Goal: Task Accomplishment & Management: Complete application form

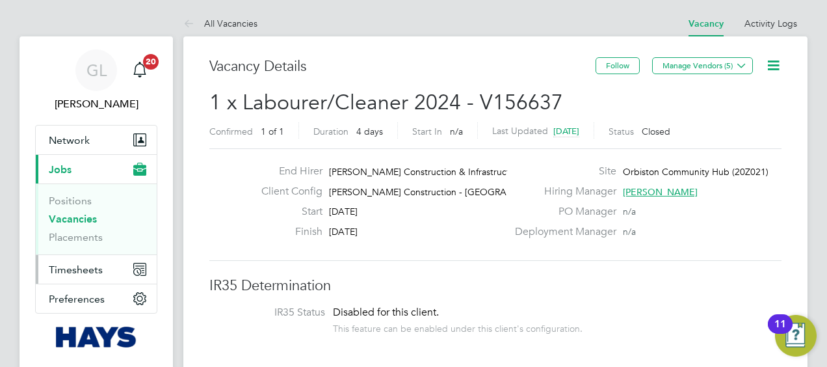
click at [65, 270] on span "Timesheets" at bounding box center [76, 269] width 54 height 12
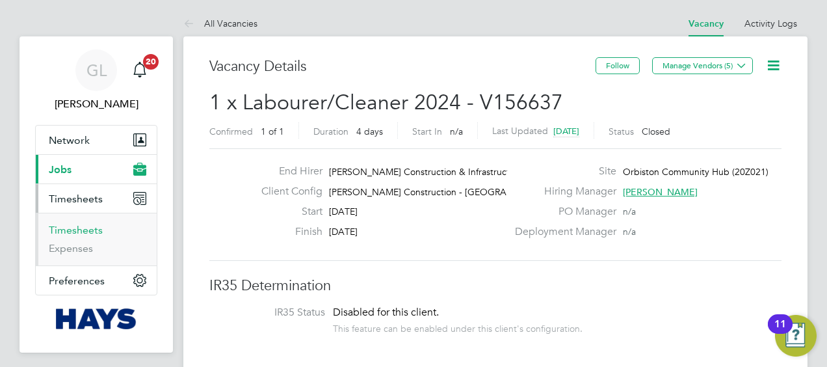
click at [67, 229] on link "Timesheets" at bounding box center [76, 230] width 54 height 12
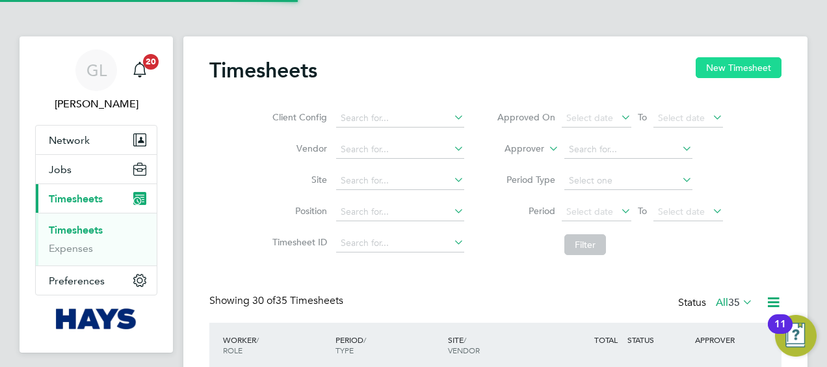
scroll to position [6, 6]
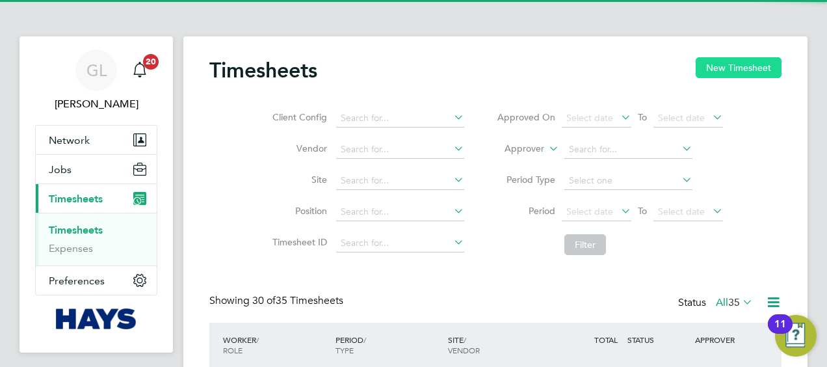
click at [736, 65] on button "New Timesheet" at bounding box center [738, 67] width 86 height 21
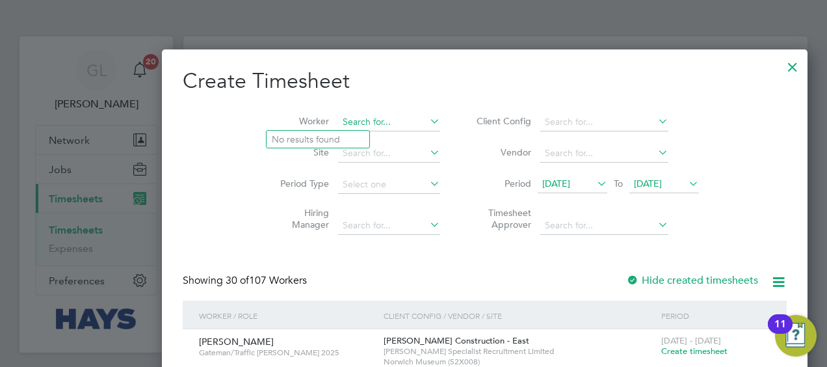
click at [338, 121] on input at bounding box center [389, 122] width 102 height 18
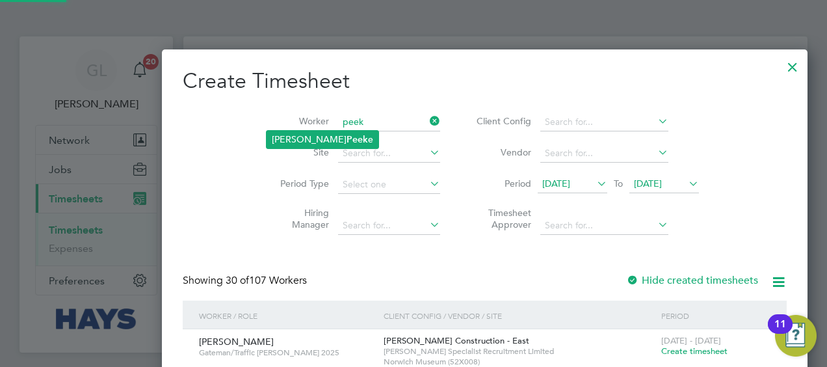
click at [330, 139] on li "[PERSON_NAME] e" at bounding box center [322, 140] width 112 height 18
type input "[PERSON_NAME]"
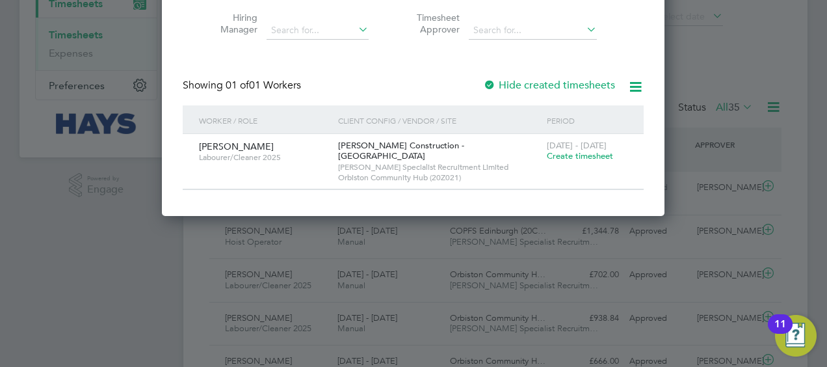
drag, startPoint x: 580, startPoint y: 155, endPoint x: 695, endPoint y: 344, distance: 221.9
click at [580, 157] on span "Create timesheet" at bounding box center [580, 155] width 66 height 11
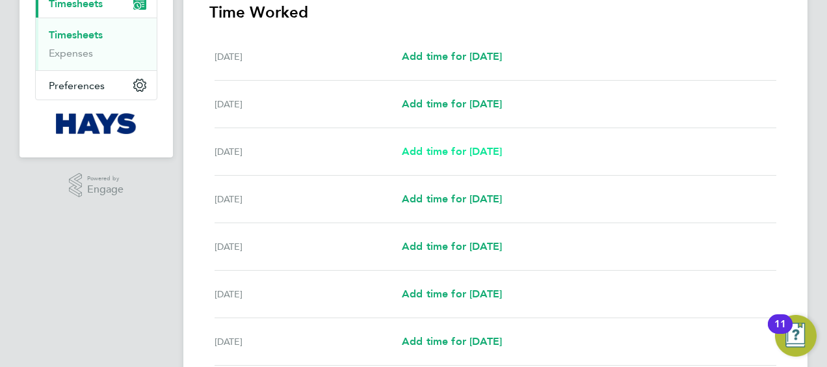
click at [439, 146] on span "Add time for [DATE]" at bounding box center [452, 151] width 100 height 12
select select "30"
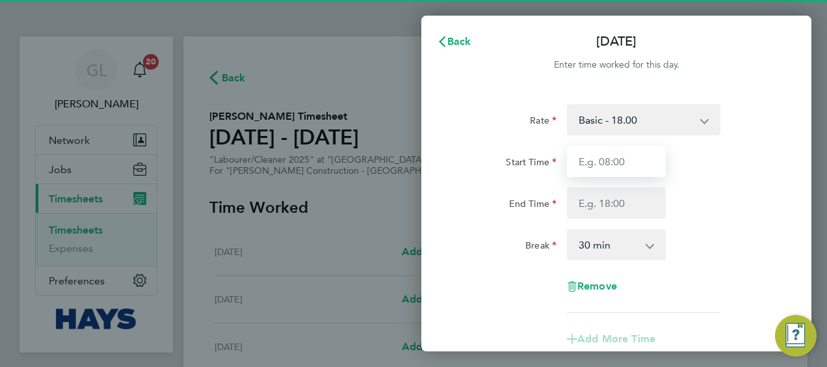
click at [637, 159] on input "Start Time" at bounding box center [616, 161] width 99 height 31
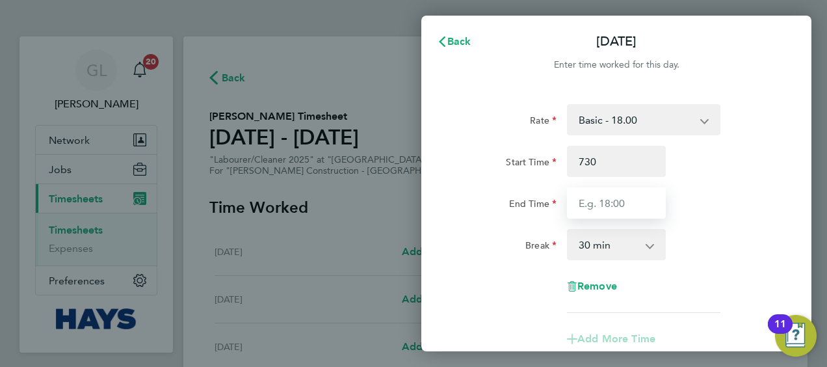
type input "07:30"
type input "16:30"
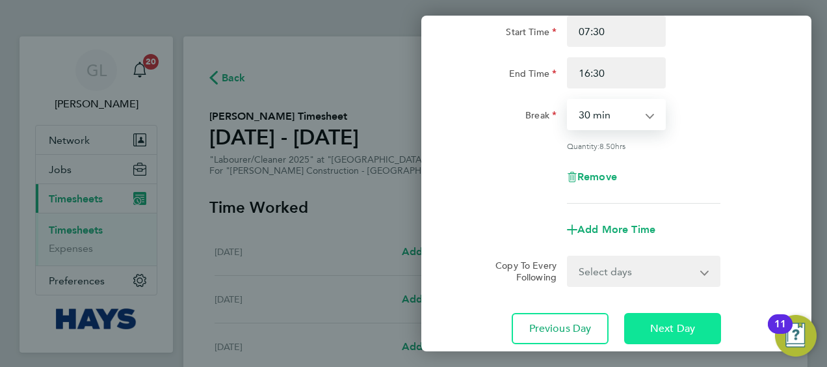
click at [679, 326] on span "Next Day" at bounding box center [672, 328] width 45 height 13
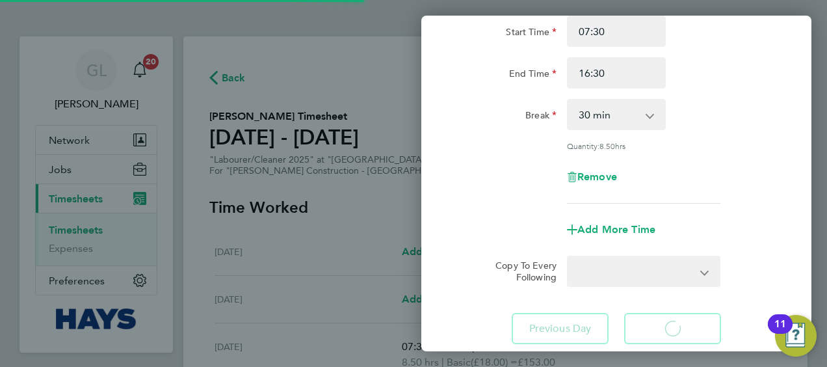
select select "30"
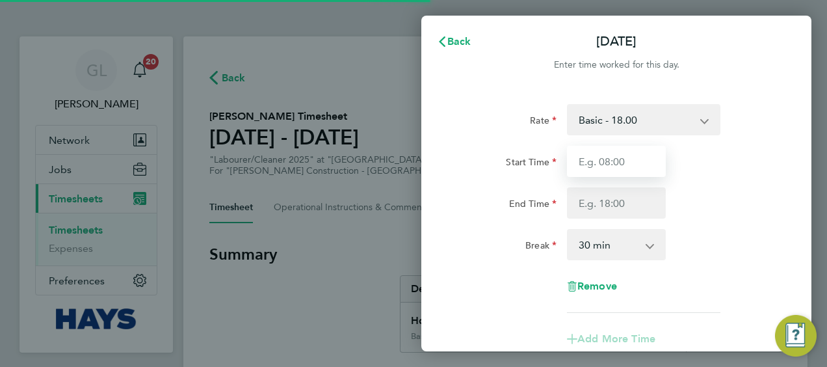
click at [603, 162] on input "Start Time" at bounding box center [616, 161] width 99 height 31
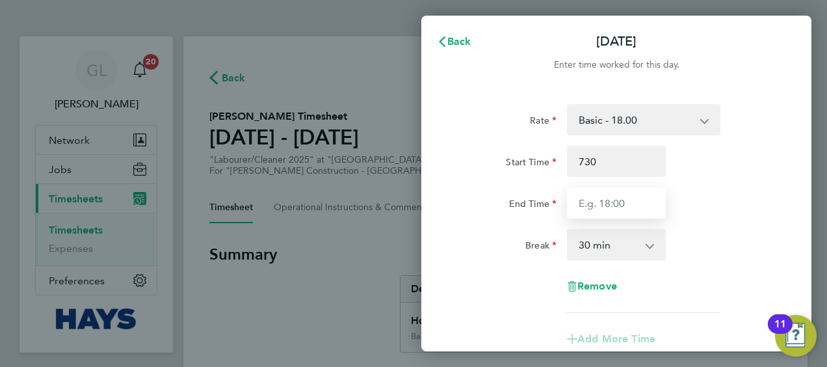
type input "07:30"
type input "16:30"
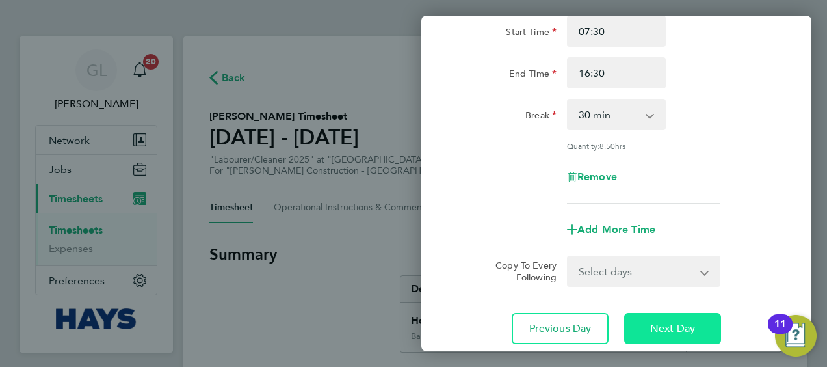
click at [670, 330] on span "Next Day" at bounding box center [672, 328] width 45 height 13
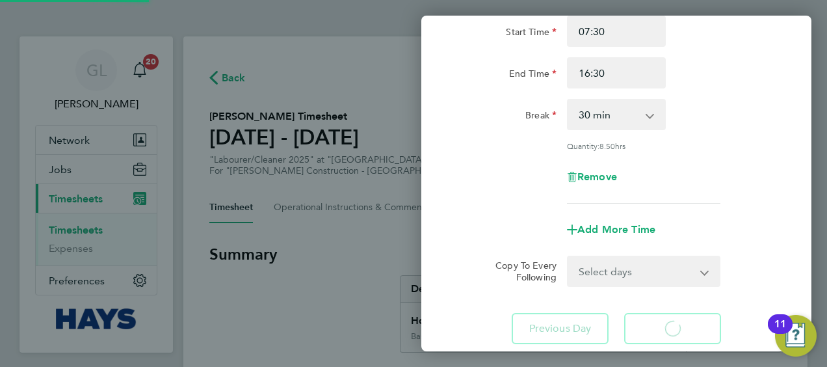
select select "30"
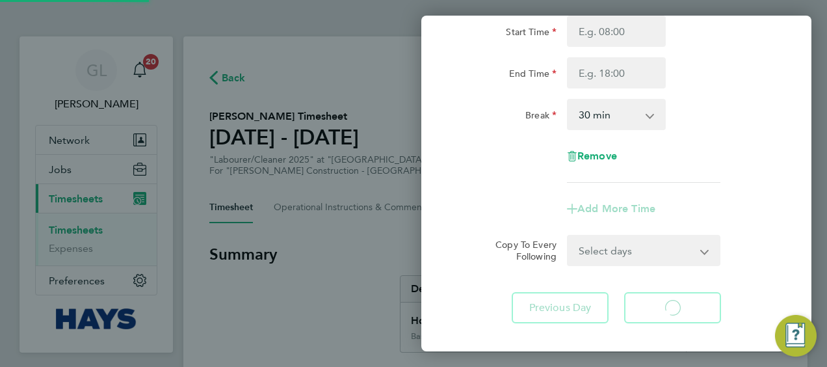
select select "30"
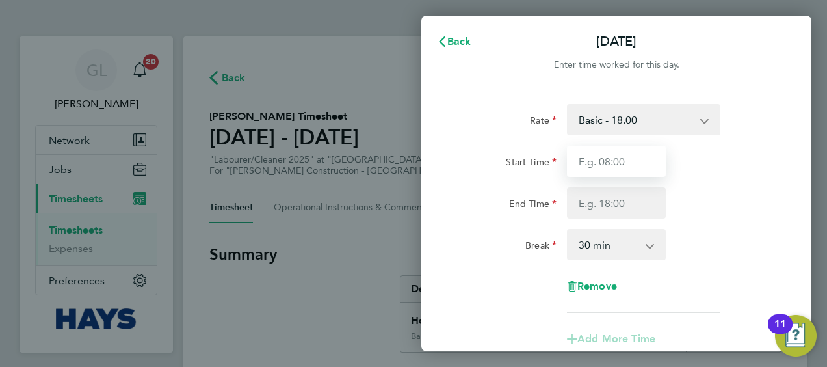
click at [620, 168] on input "Start Time" at bounding box center [616, 161] width 99 height 31
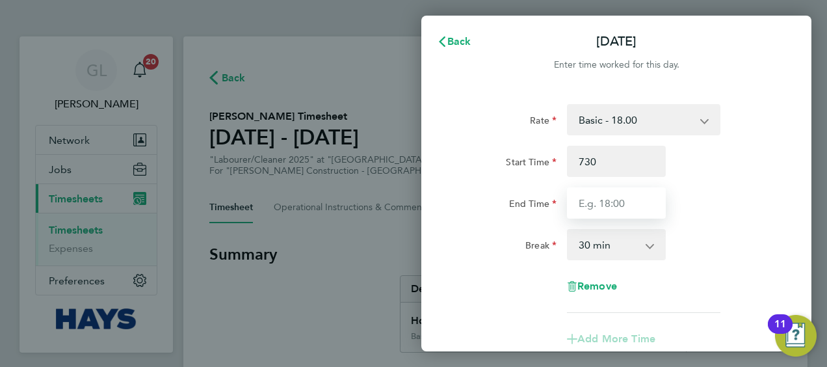
type input "07:30"
type input "16:30"
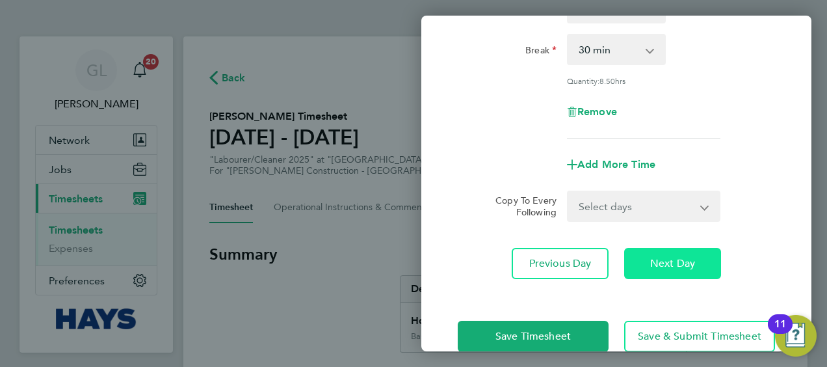
click at [672, 263] on span "Next Day" at bounding box center [672, 263] width 45 height 13
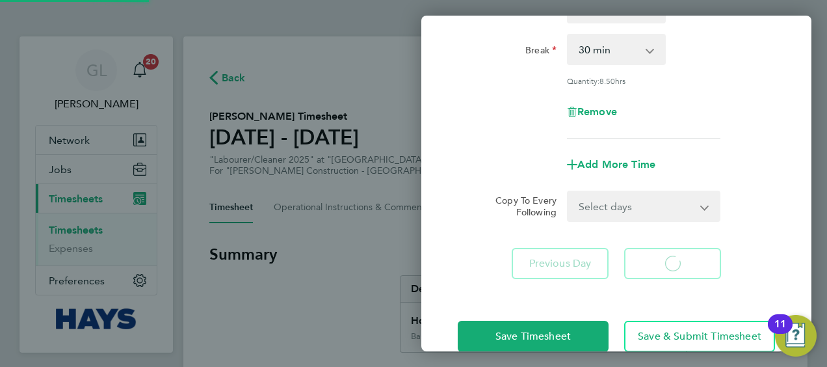
select select "30"
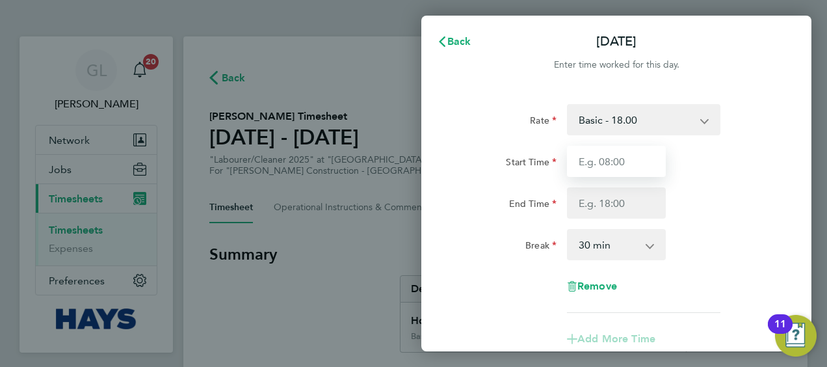
click at [621, 159] on input "Start Time" at bounding box center [616, 161] width 99 height 31
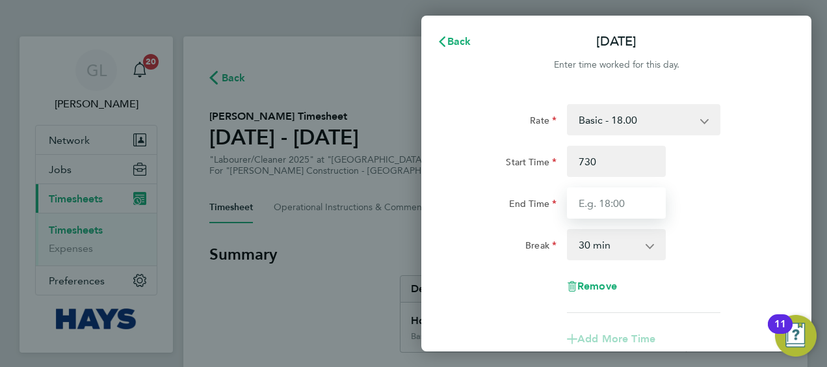
type input "07:30"
type input "16:30"
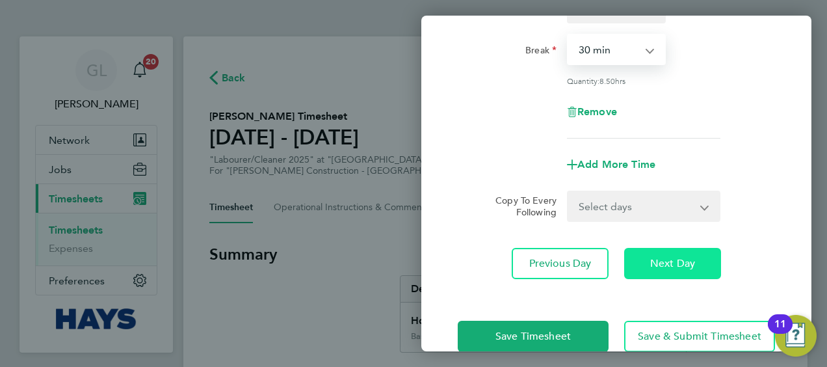
click at [641, 265] on button "Next Day" at bounding box center [672, 263] width 97 height 31
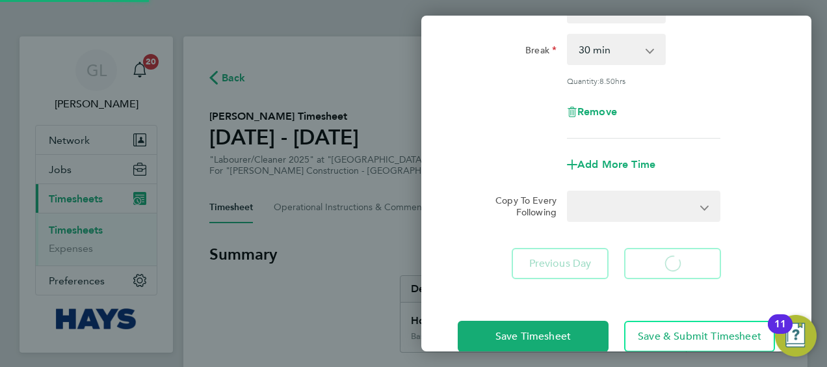
select select "30"
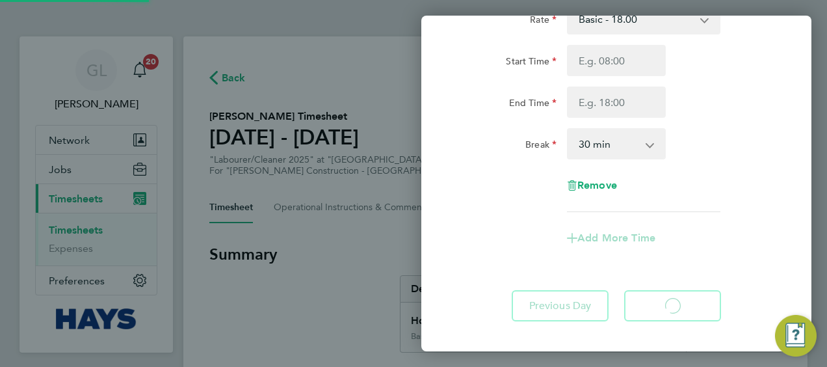
select select "30"
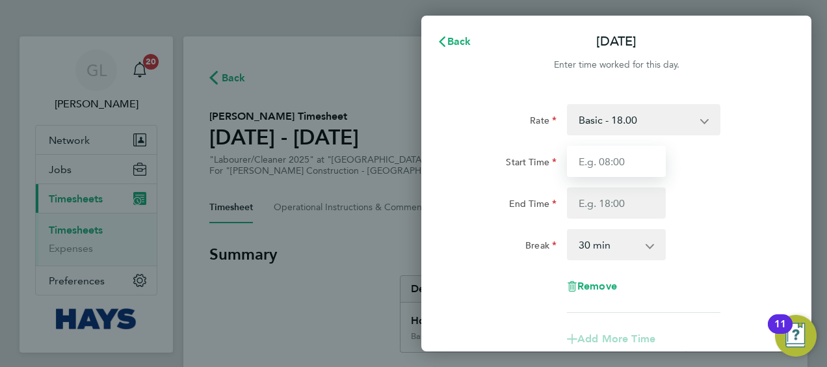
click at [616, 158] on input "Start Time" at bounding box center [616, 161] width 99 height 31
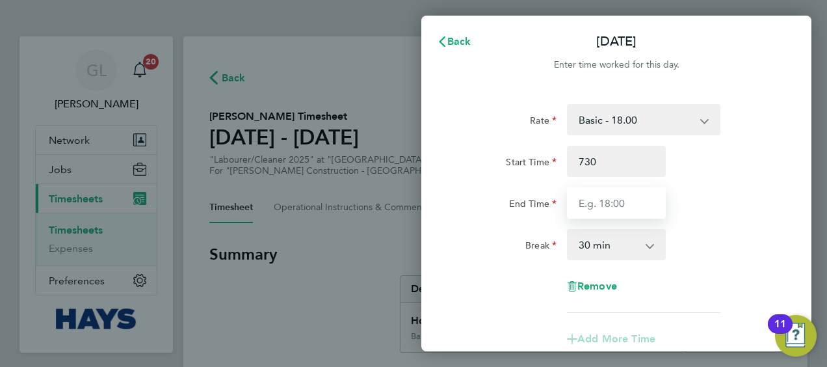
type input "07:30"
type input "16:30"
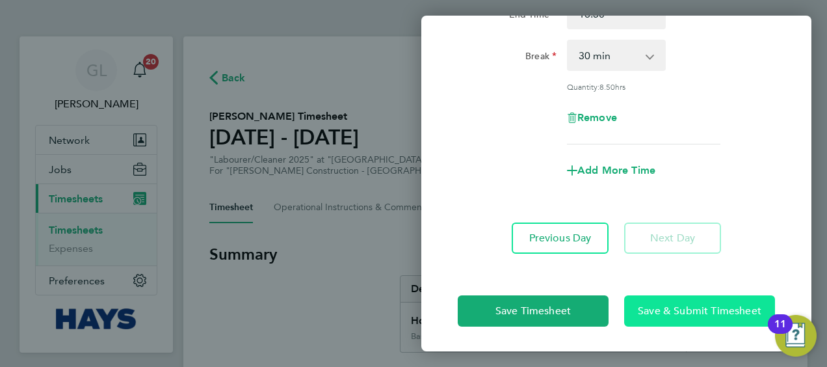
click at [670, 311] on span "Save & Submit Timesheet" at bounding box center [699, 310] width 123 height 13
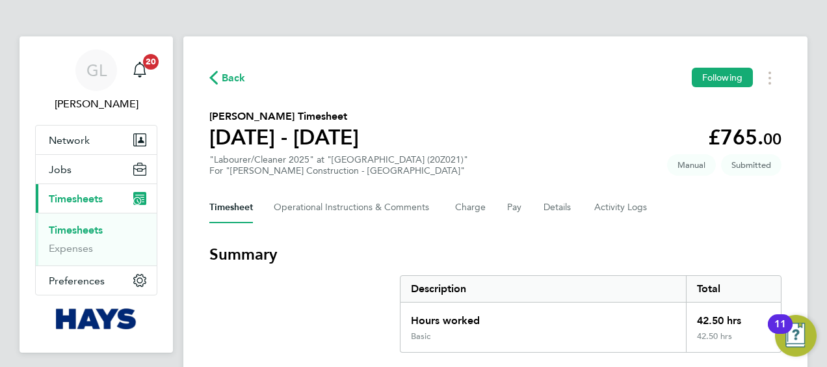
click at [72, 224] on link "Timesheets" at bounding box center [76, 230] width 54 height 12
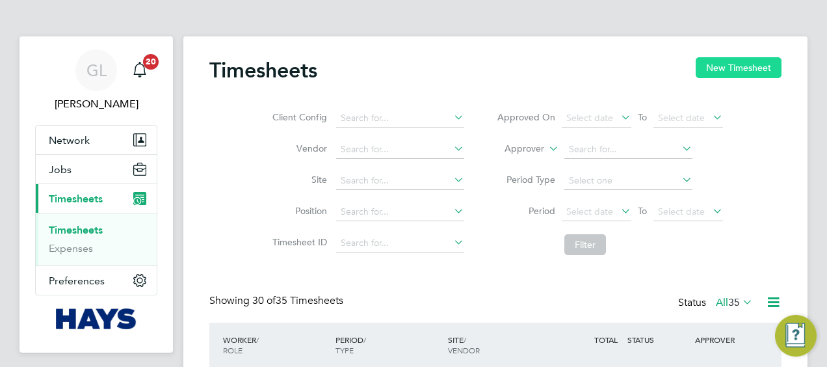
click at [749, 58] on button "New Timesheet" at bounding box center [738, 67] width 86 height 21
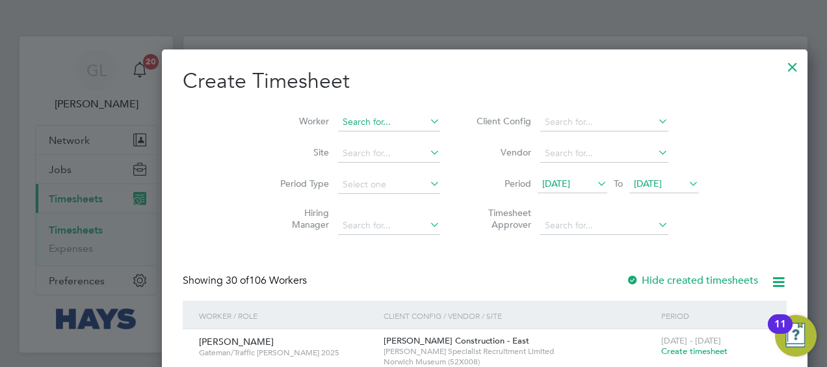
click at [338, 122] on input at bounding box center [389, 122] width 102 height 18
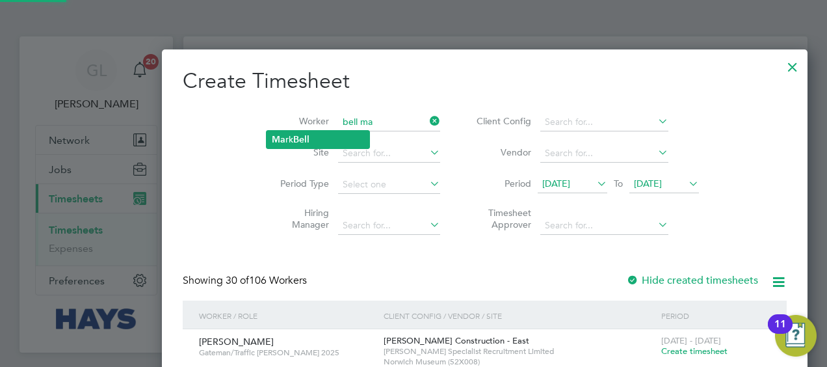
click at [315, 138] on li "Ma [PERSON_NAME]" at bounding box center [317, 140] width 103 height 18
type input "[PERSON_NAME]"
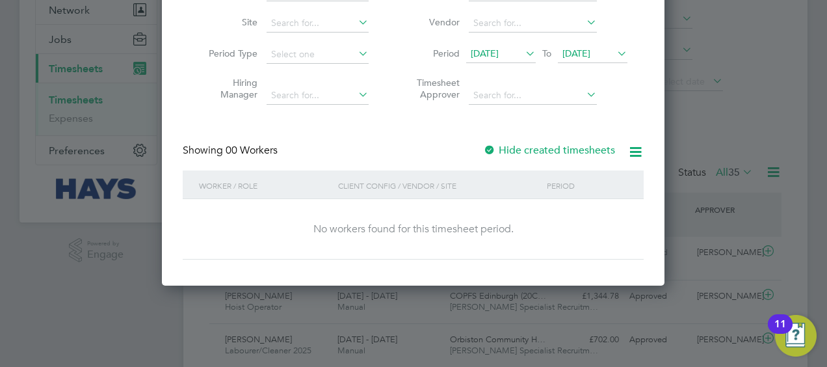
click at [559, 149] on label "Hide created timesheets" at bounding box center [549, 150] width 132 height 13
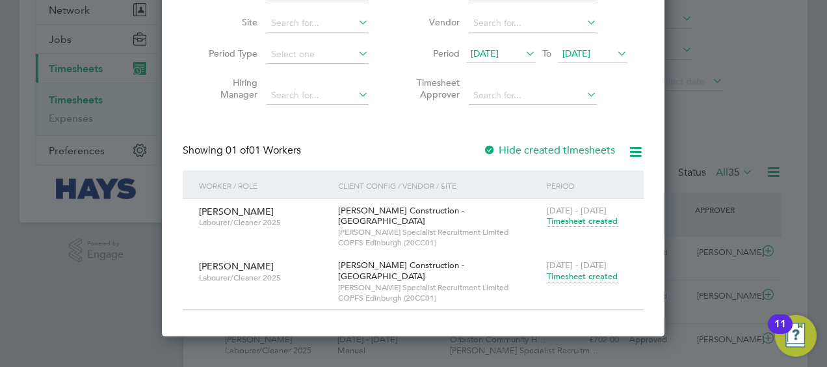
click at [593, 270] on span "Timesheet created" at bounding box center [582, 276] width 71 height 12
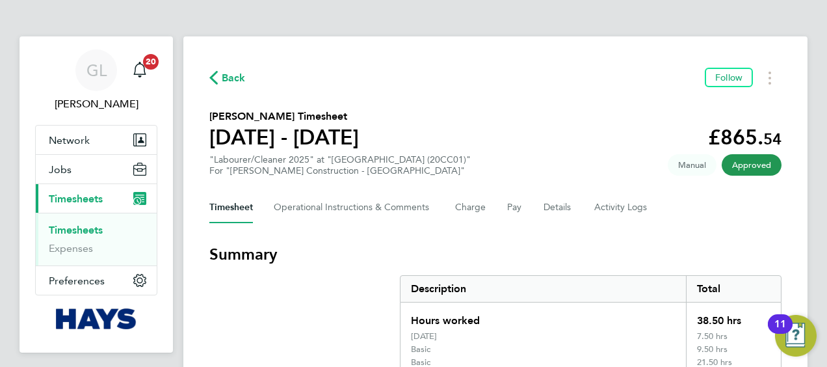
click at [75, 228] on link "Timesheets" at bounding box center [76, 230] width 54 height 12
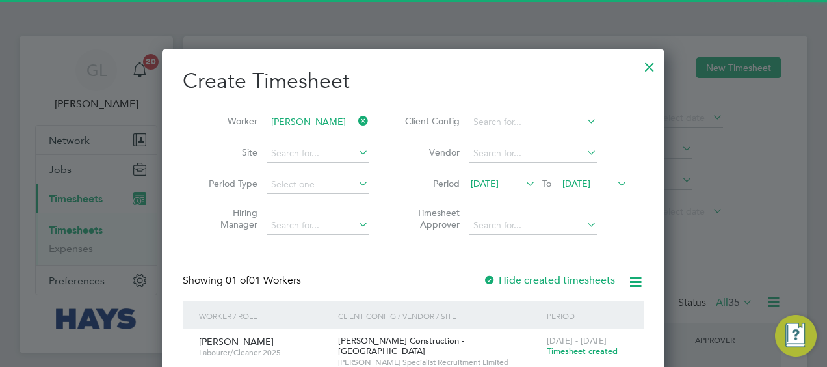
scroll to position [32, 112]
click at [356, 119] on icon at bounding box center [356, 121] width 0 height 18
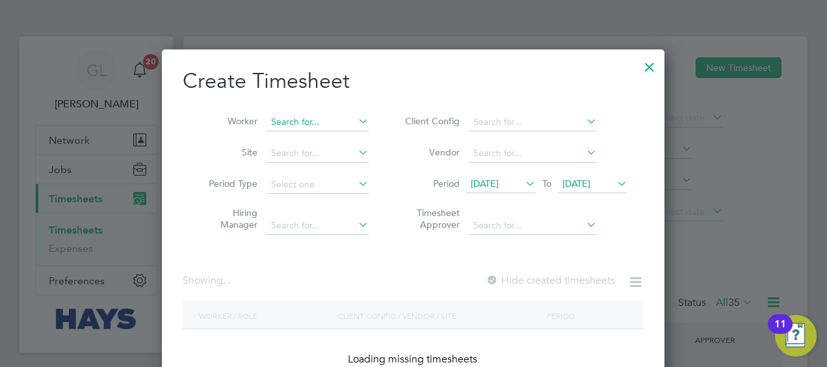
click at [280, 116] on input at bounding box center [317, 122] width 102 height 18
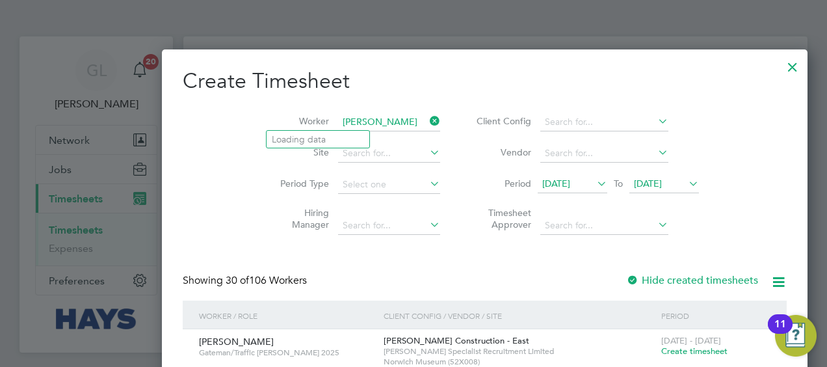
type input "[PERSON_NAME]"
click at [338, 113] on input at bounding box center [389, 122] width 102 height 18
click at [335, 136] on li "[PERSON_NAME] ck" at bounding box center [317, 140] width 103 height 18
type input "[PERSON_NAME]"
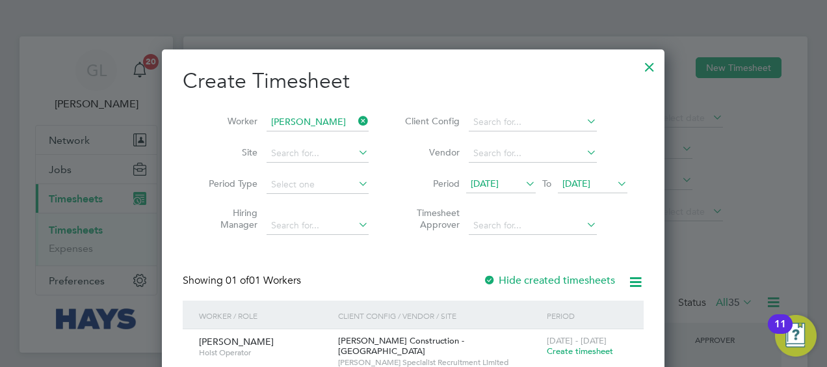
click at [649, 65] on div at bounding box center [649, 63] width 23 height 23
